Goal: Task Accomplishment & Management: Use online tool/utility

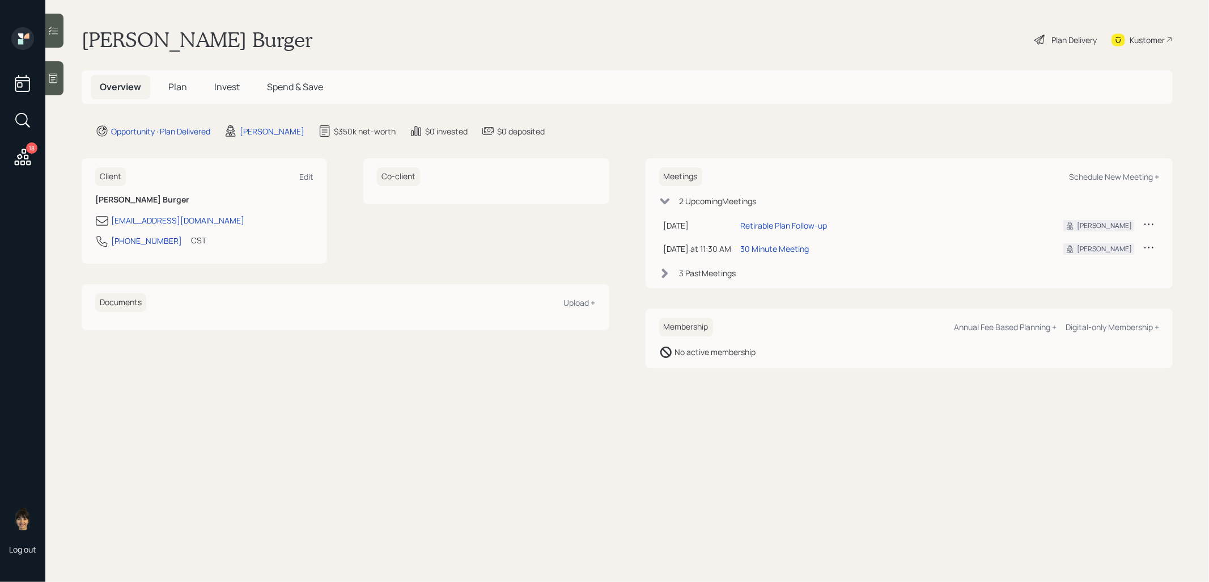
click at [231, 84] on span "Invest" at bounding box center [227, 86] width 26 height 12
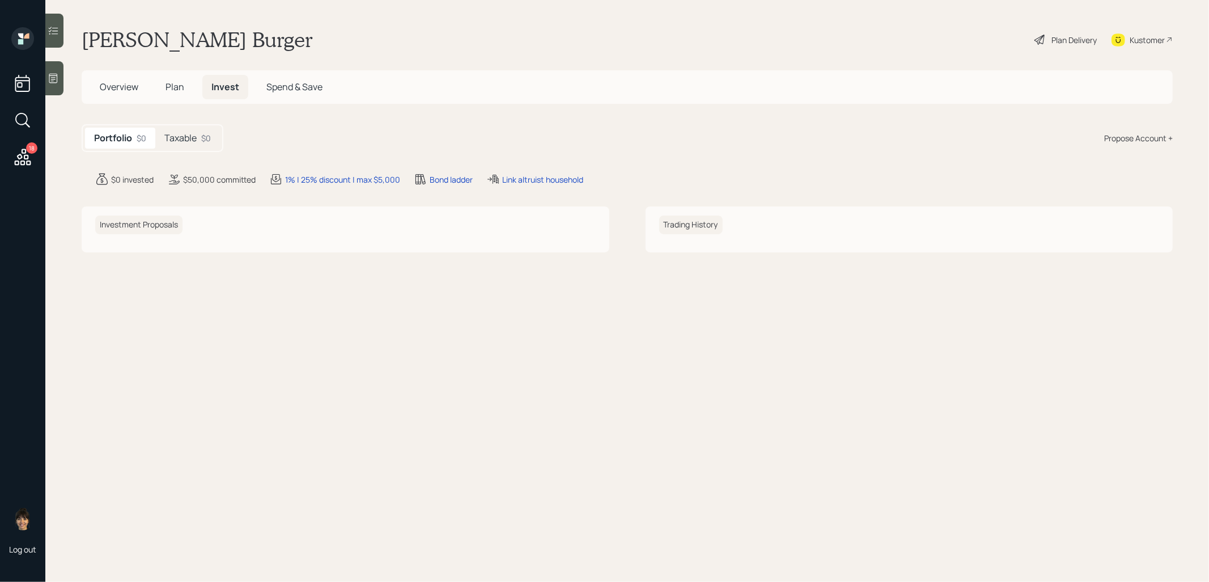
click at [194, 129] on div "Taxable $0" at bounding box center [187, 138] width 65 height 21
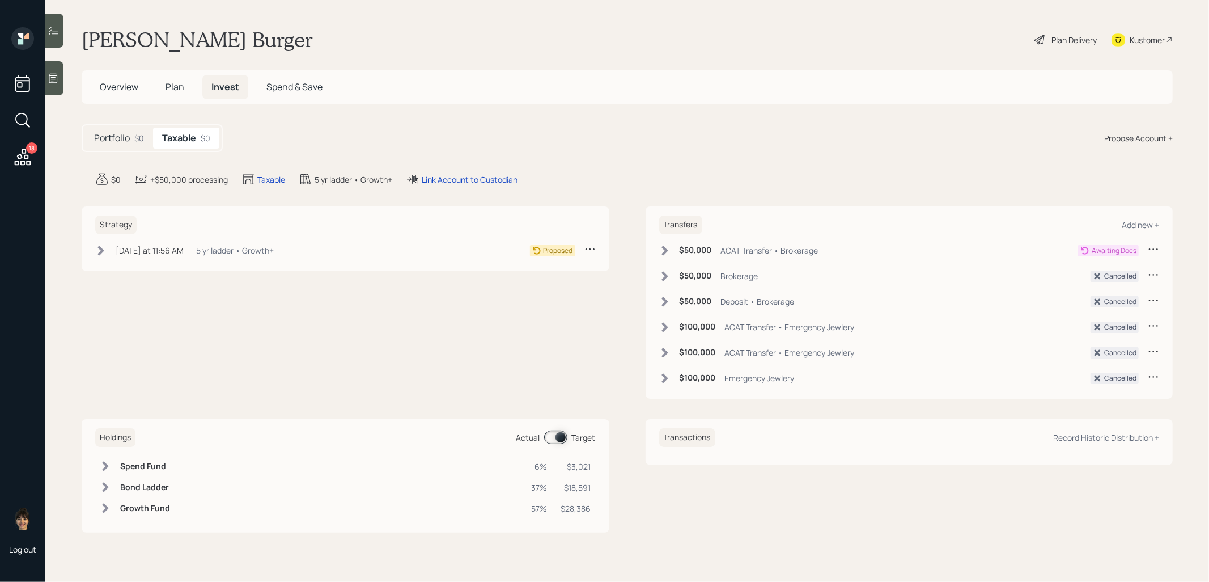
click at [1041, 38] on icon at bounding box center [1039, 40] width 10 height 10
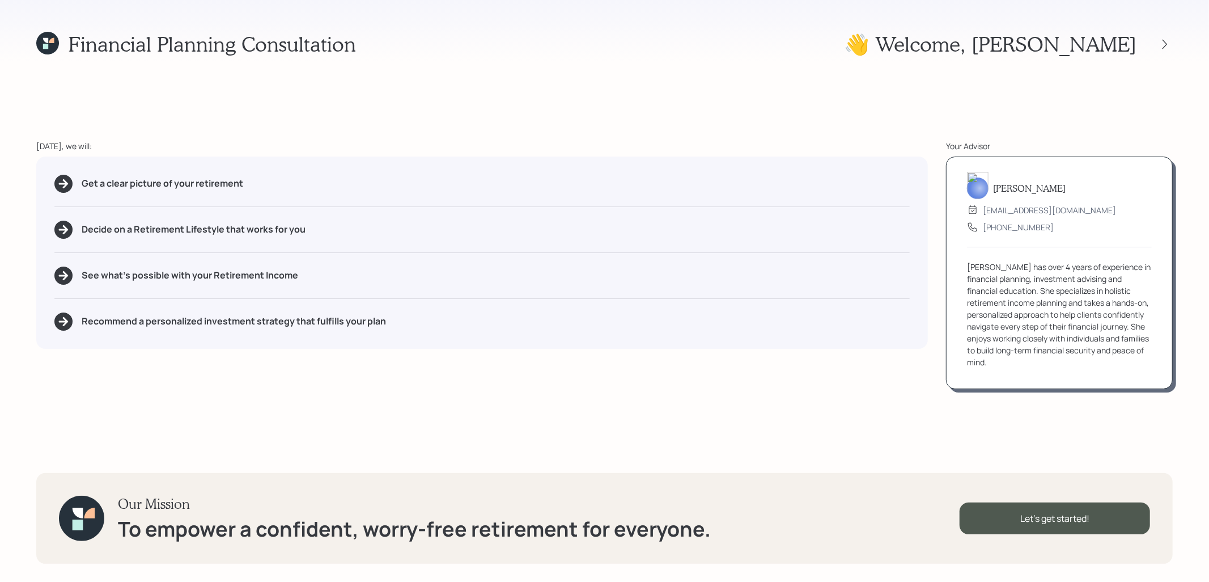
click at [50, 42] on icon at bounding box center [51, 40] width 5 height 5
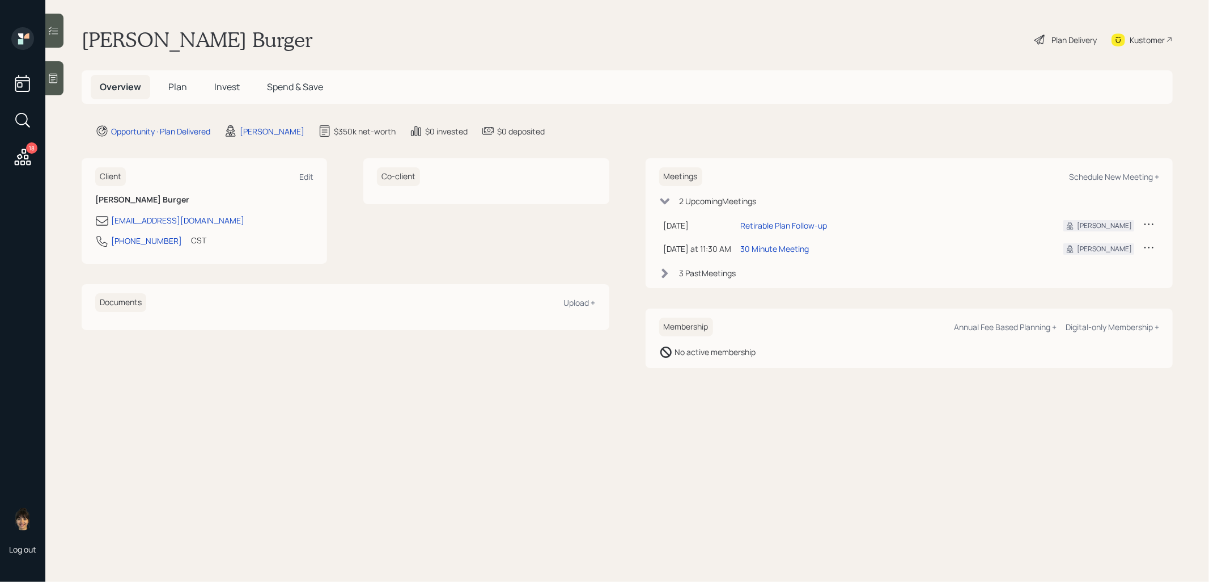
click at [173, 86] on span "Plan" at bounding box center [177, 86] width 19 height 12
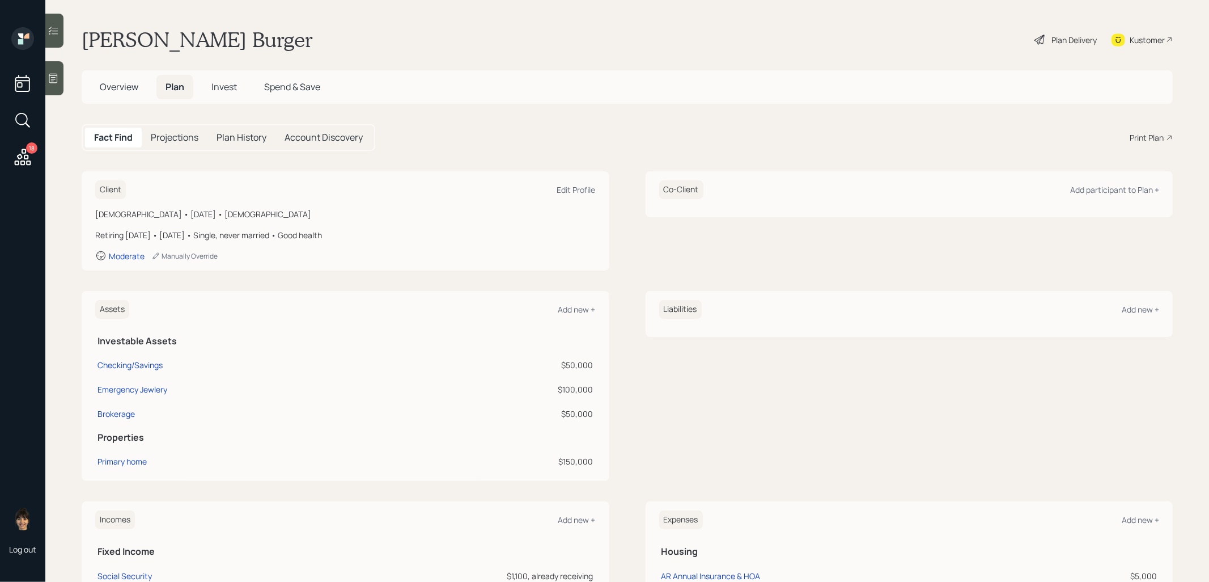
click at [1148, 133] on div "Print Plan" at bounding box center [1147, 137] width 34 height 12
click at [227, 86] on span "Invest" at bounding box center [224, 86] width 26 height 12
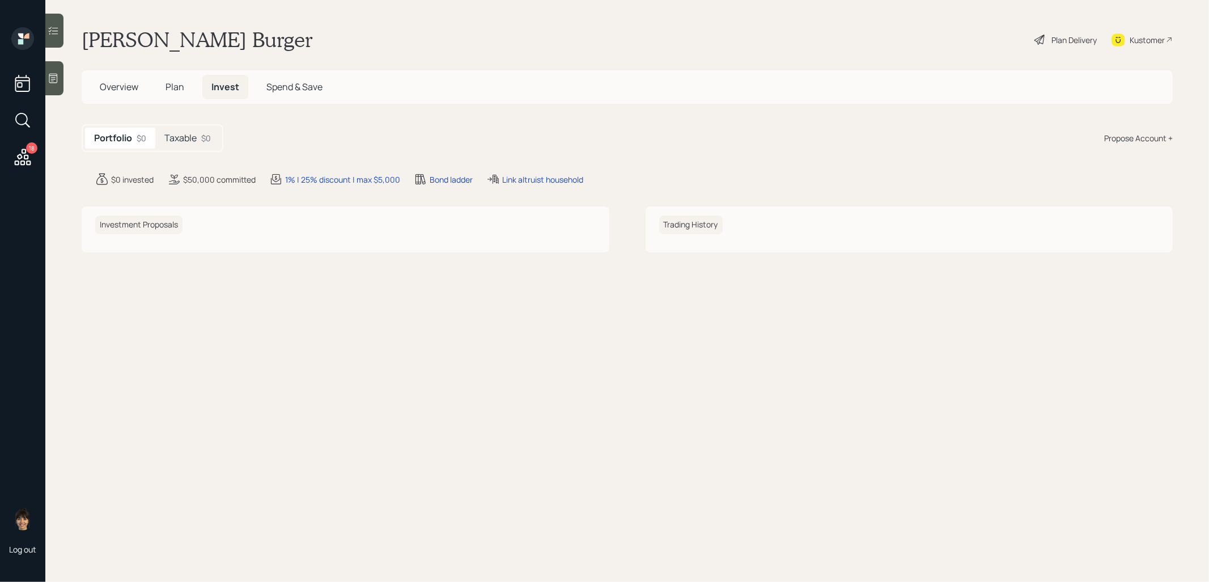
click at [192, 141] on h5 "Taxable" at bounding box center [180, 138] width 32 height 11
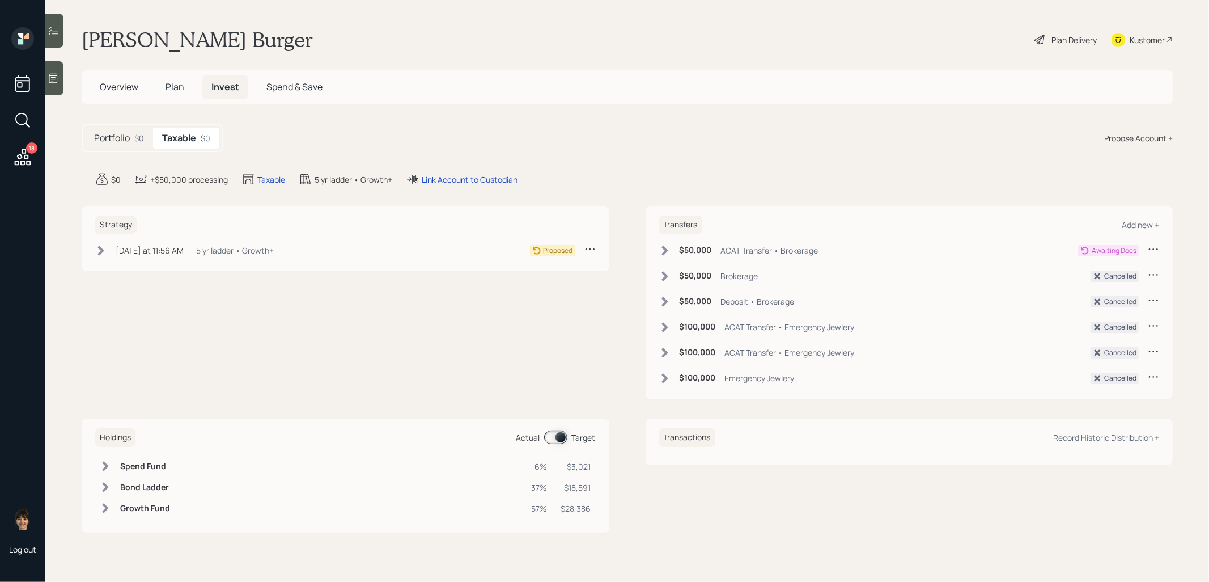
click at [664, 249] on icon at bounding box center [664, 250] width 6 height 10
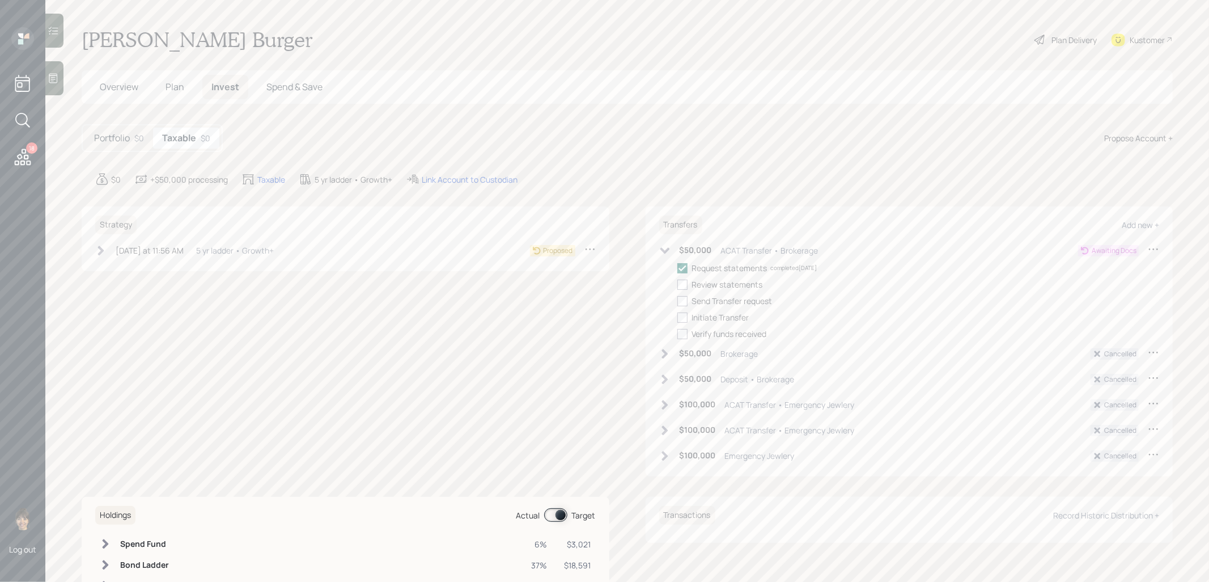
click at [101, 251] on icon at bounding box center [101, 250] width 6 height 10
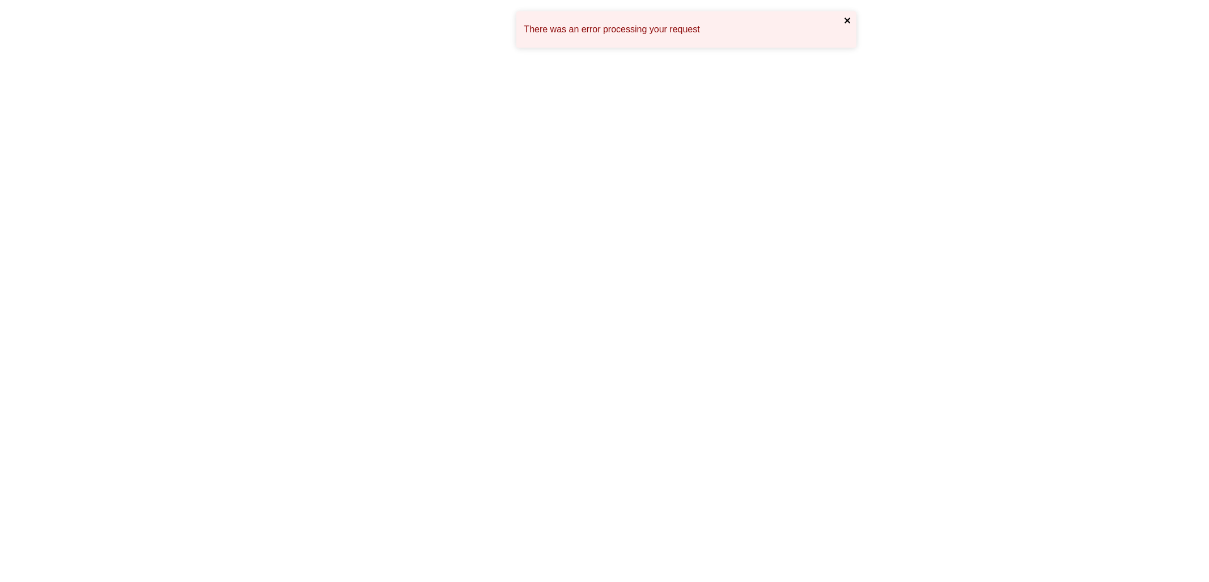
click at [845, 22] on icon "close" at bounding box center [848, 21] width 6 height 6
